Goal: Check status

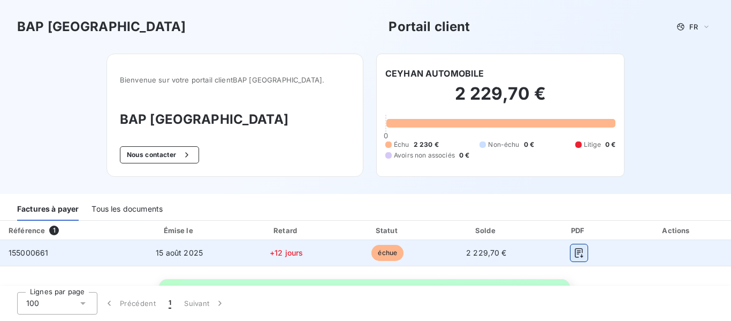
click at [579, 252] on button "button" at bounding box center [579, 252] width 17 height 17
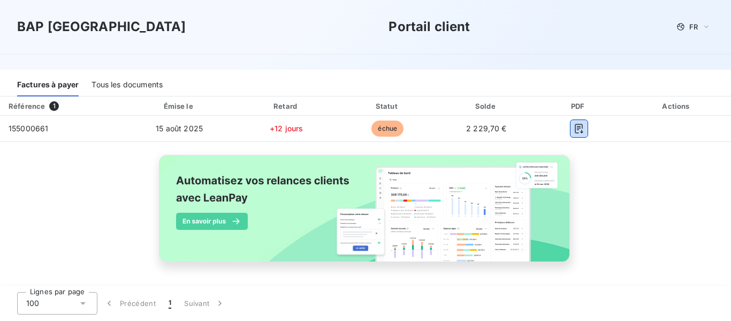
scroll to position [103, 0]
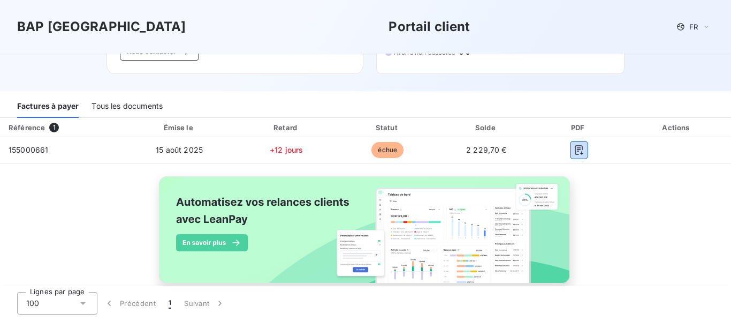
click at [163, 110] on div "Tous les documents" at bounding box center [127, 106] width 71 height 22
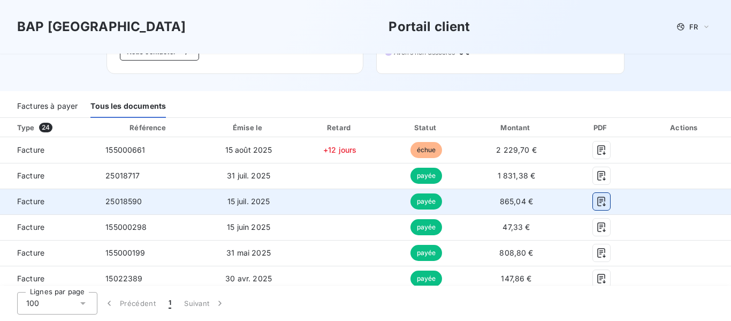
click at [595, 195] on button "button" at bounding box center [601, 201] width 17 height 17
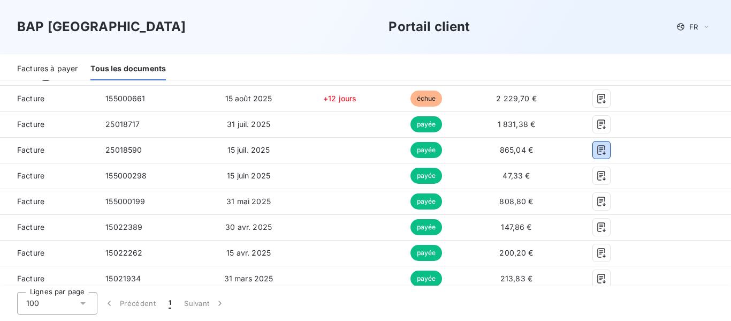
scroll to position [138, 0]
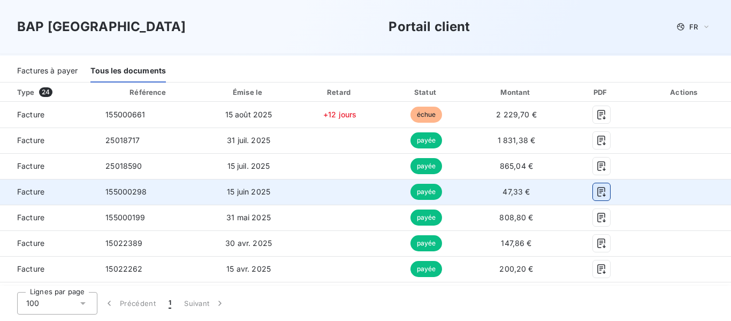
click at [602, 191] on button "button" at bounding box center [601, 191] width 17 height 17
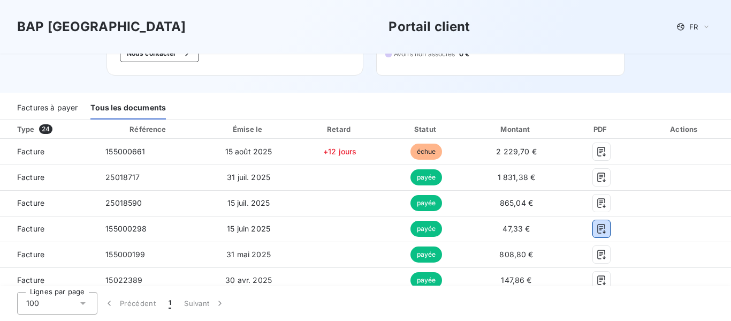
scroll to position [94, 0]
